Goal: Check status

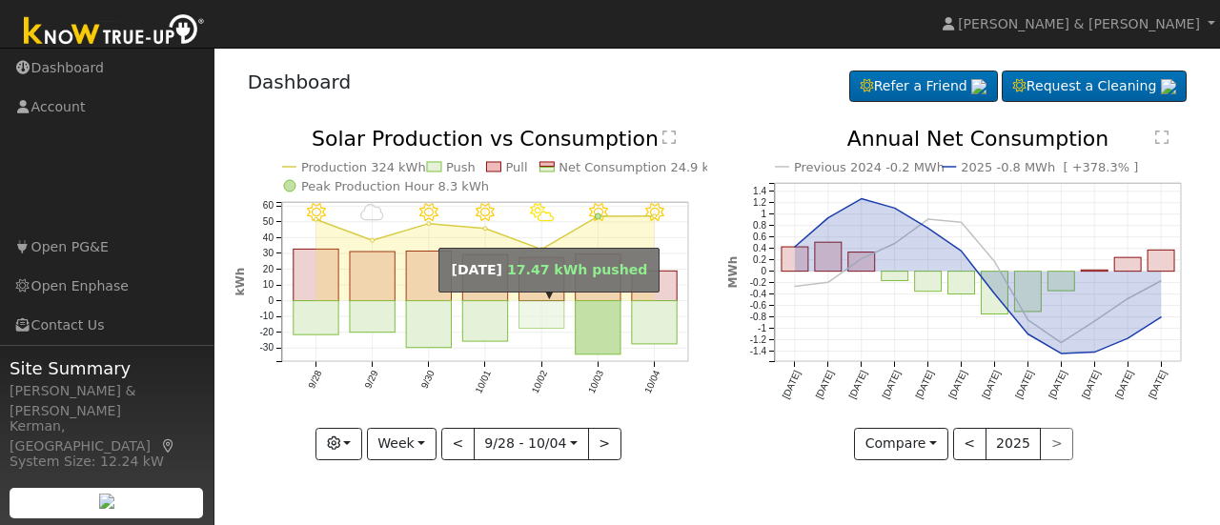
click at [533, 306] on rect "onclick=""" at bounding box center [540, 315] width 45 height 28
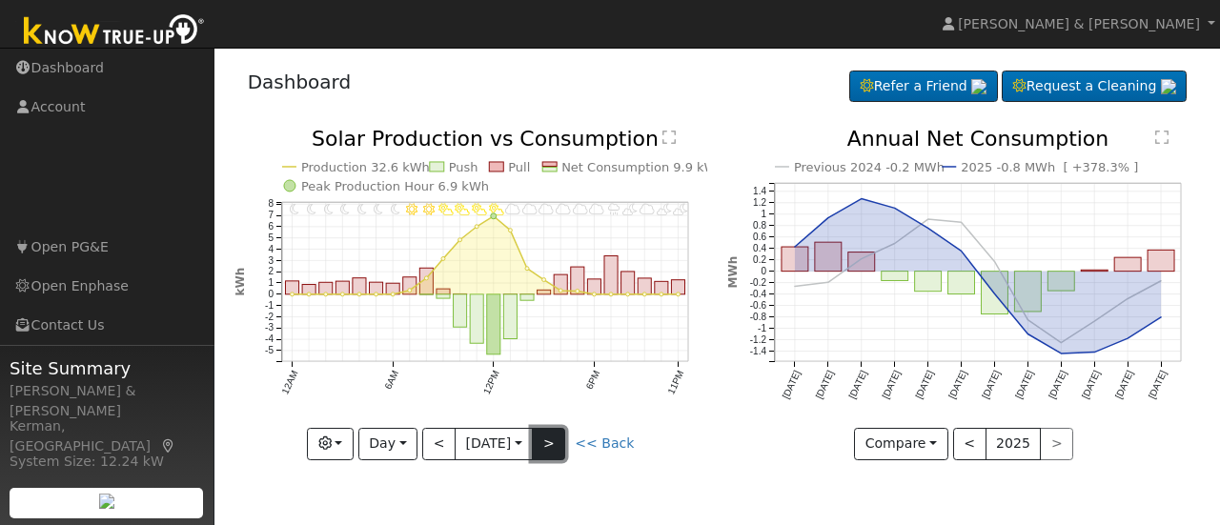
click at [565, 445] on button ">" at bounding box center [548, 444] width 33 height 32
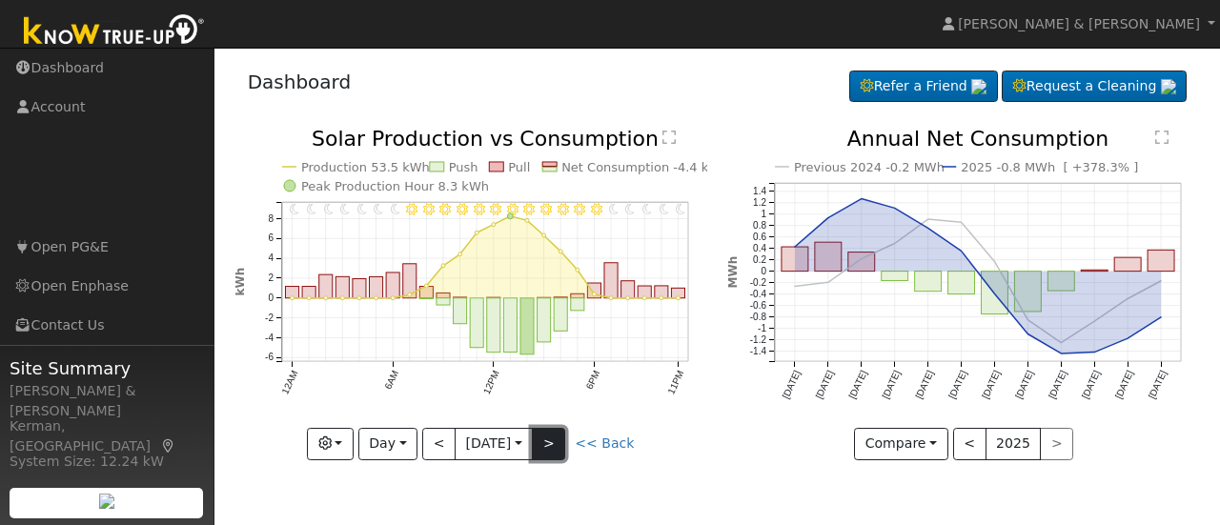
click at [565, 445] on button ">" at bounding box center [548, 444] width 33 height 32
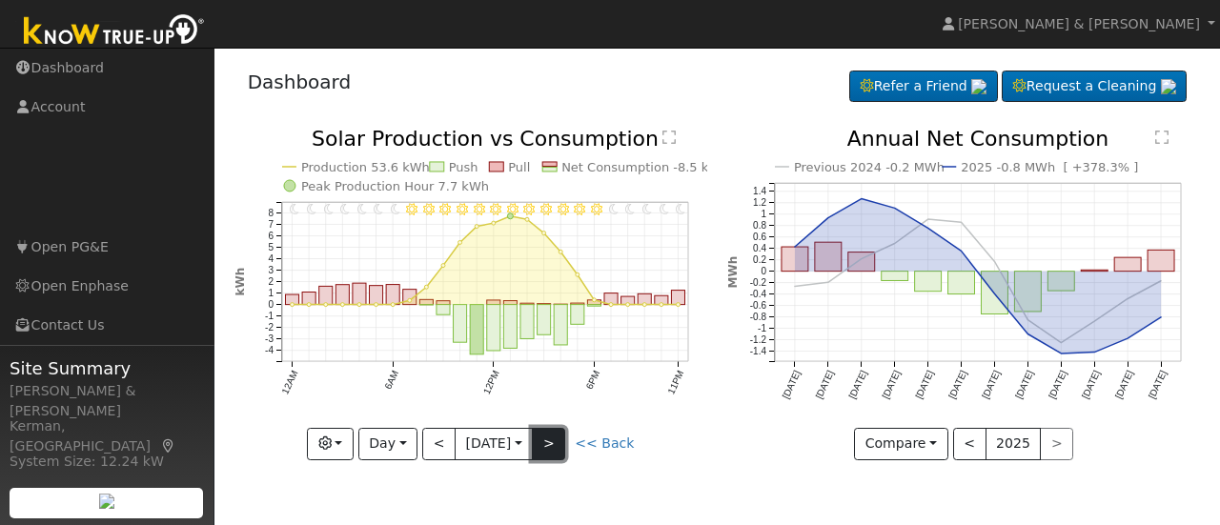
click at [565, 445] on button ">" at bounding box center [548, 444] width 33 height 32
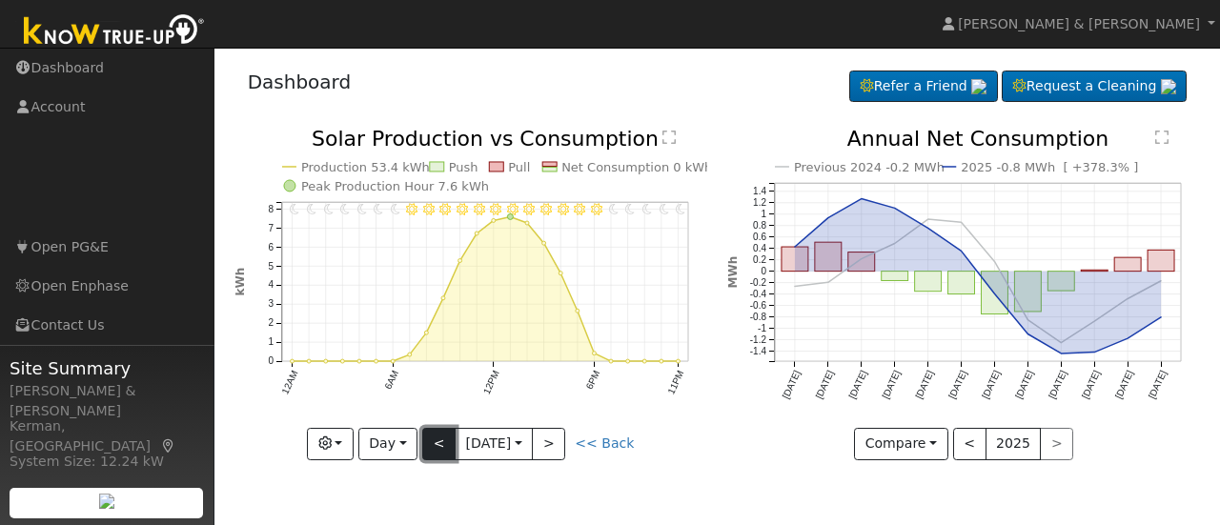
click at [427, 441] on button "<" at bounding box center [438, 444] width 33 height 32
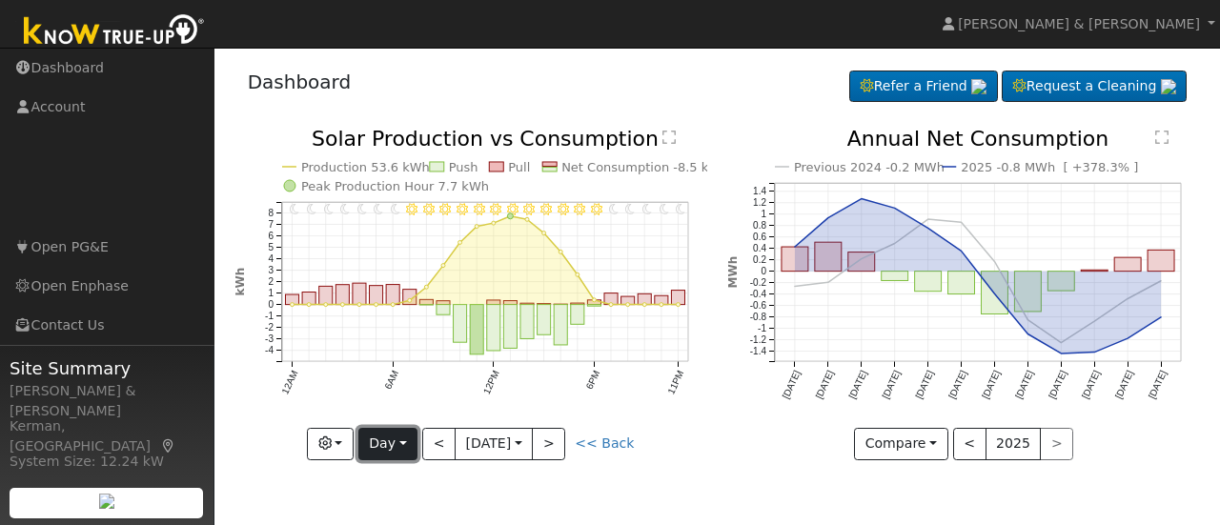
click at [389, 442] on button "Day" at bounding box center [387, 444] width 59 height 32
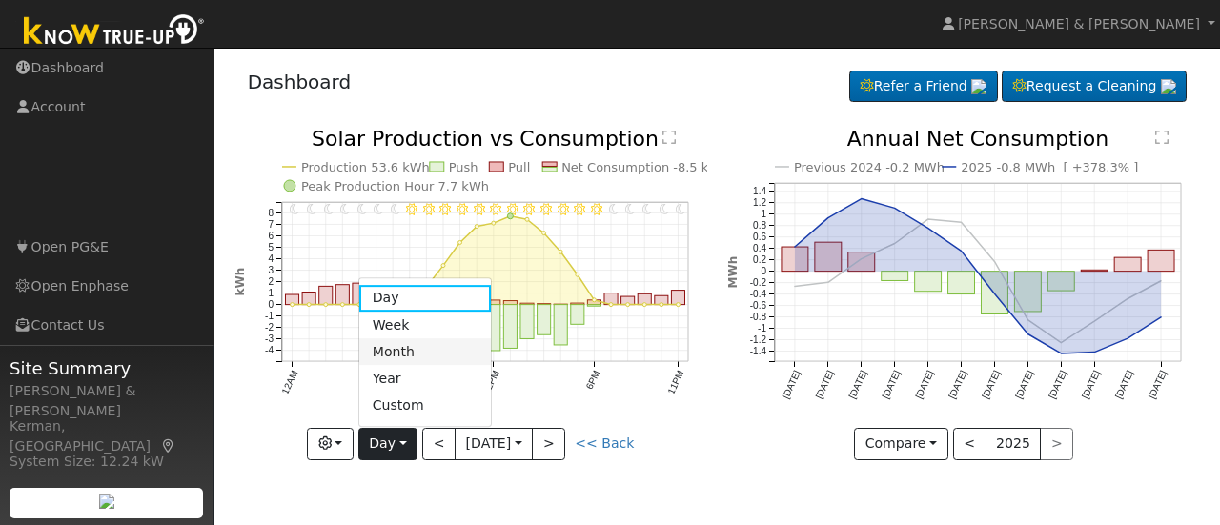
click at [408, 355] on link "Month" at bounding box center [425, 351] width 132 height 27
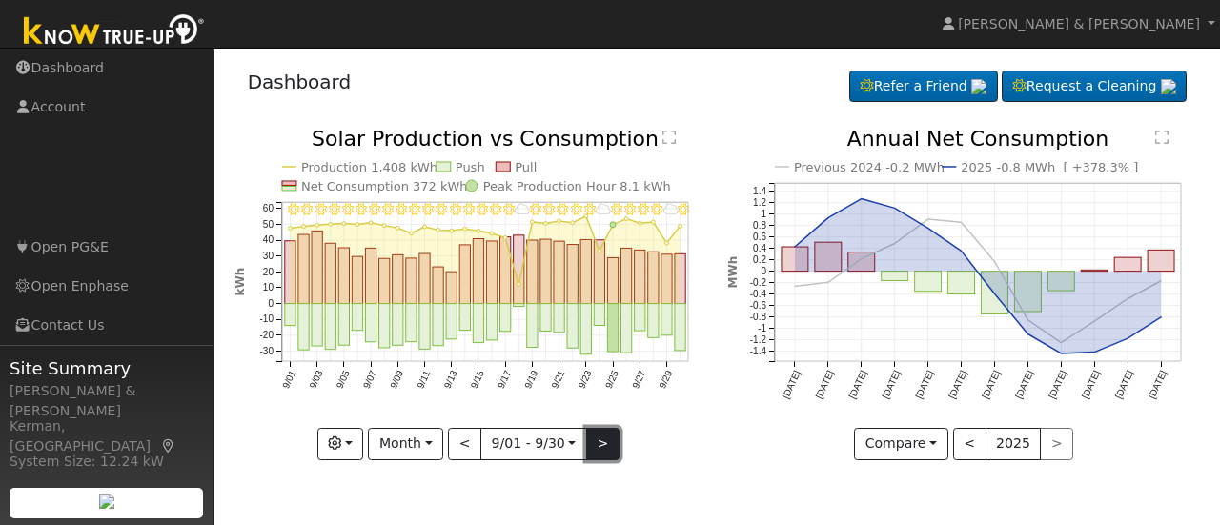
click at [602, 449] on button ">" at bounding box center [602, 444] width 33 height 32
type input "[DATE]"
